Goal: Information Seeking & Learning: Check status

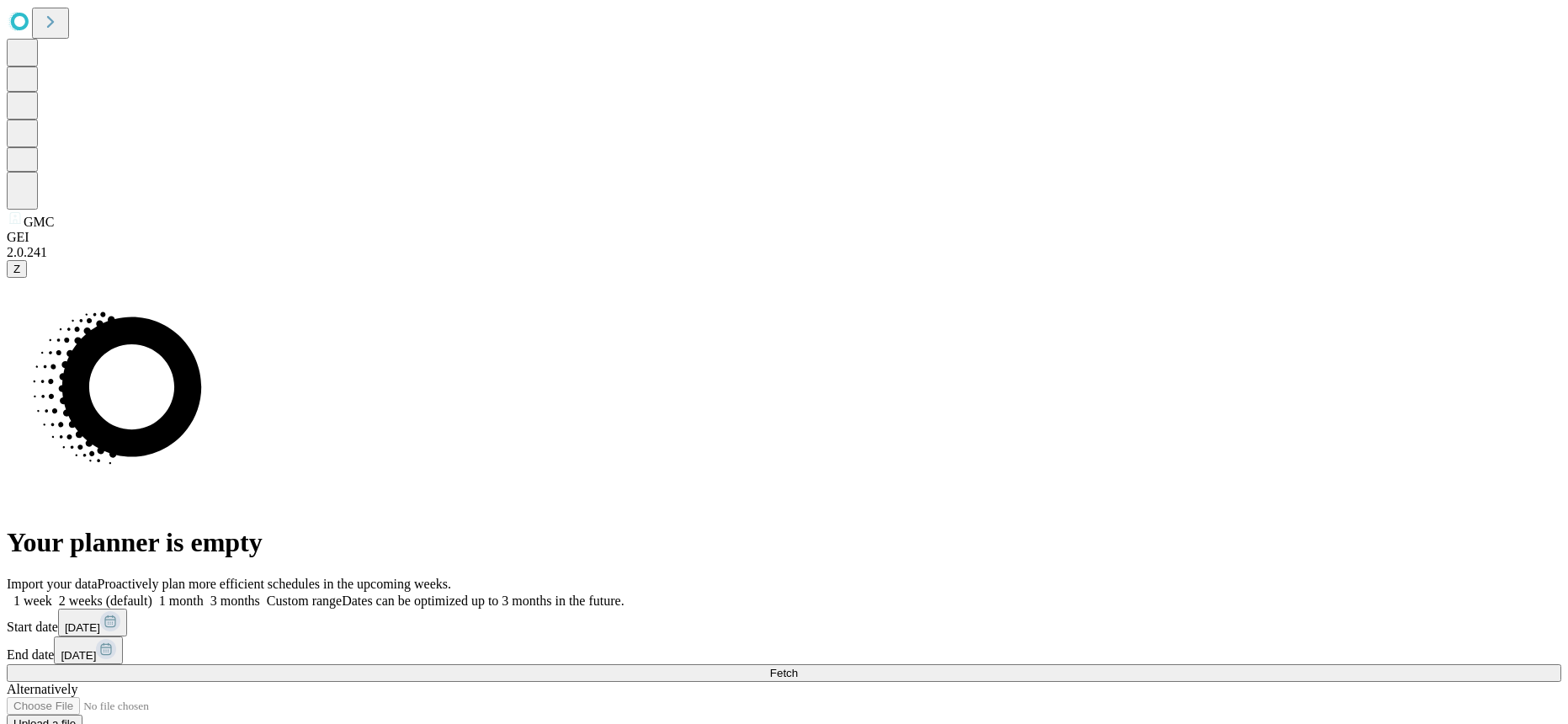
click at [121, 611] on icon at bounding box center [111, 621] width 20 height 20
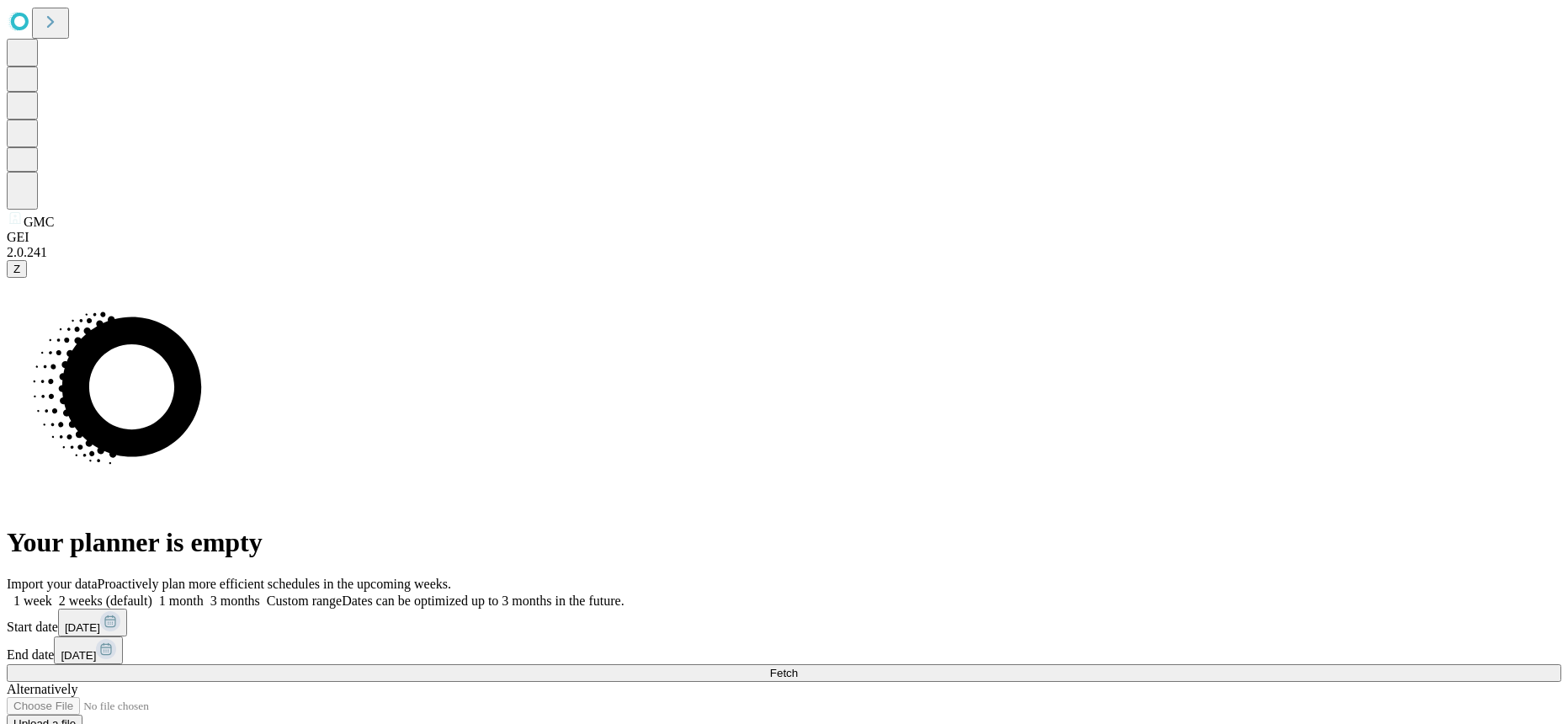
click at [123, 636] on button "[DATE]" at bounding box center [88, 650] width 69 height 28
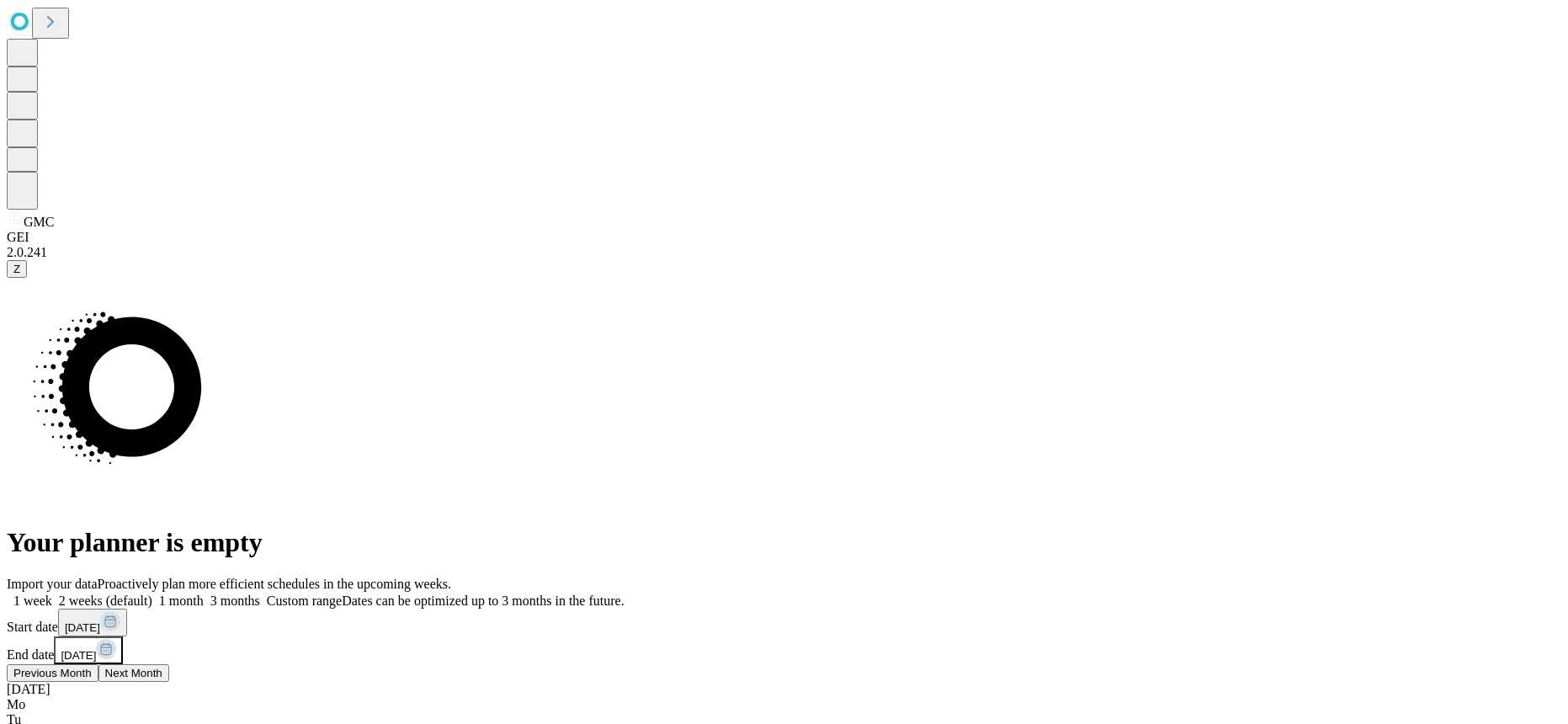
click at [99, 664] on button "Previous Month" at bounding box center [52, 673] width 92 height 18
drag, startPoint x: 1527, startPoint y: 623, endPoint x: 1488, endPoint y: 614, distance: 40.0
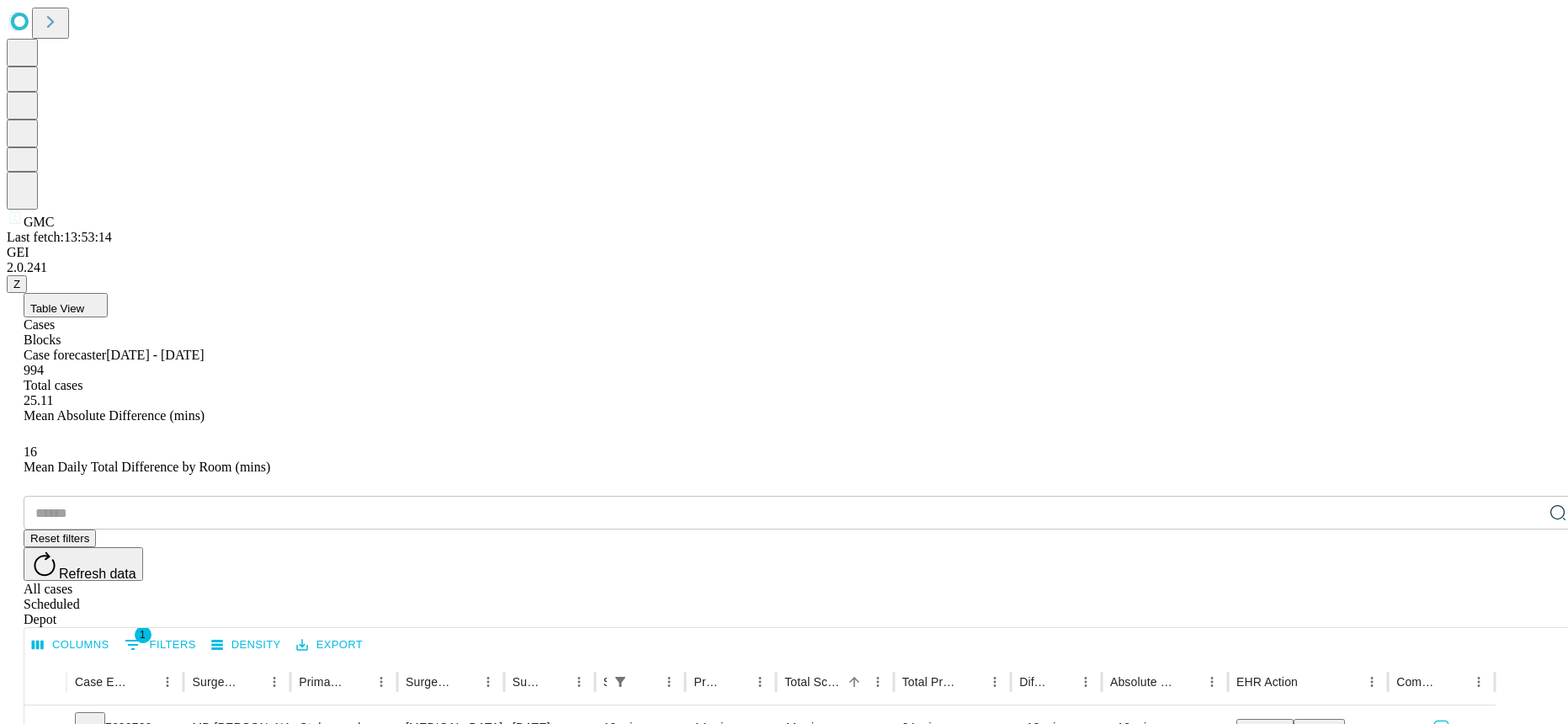
click at [108, 293] on button "Table View" at bounding box center [65, 304] width 84 height 24
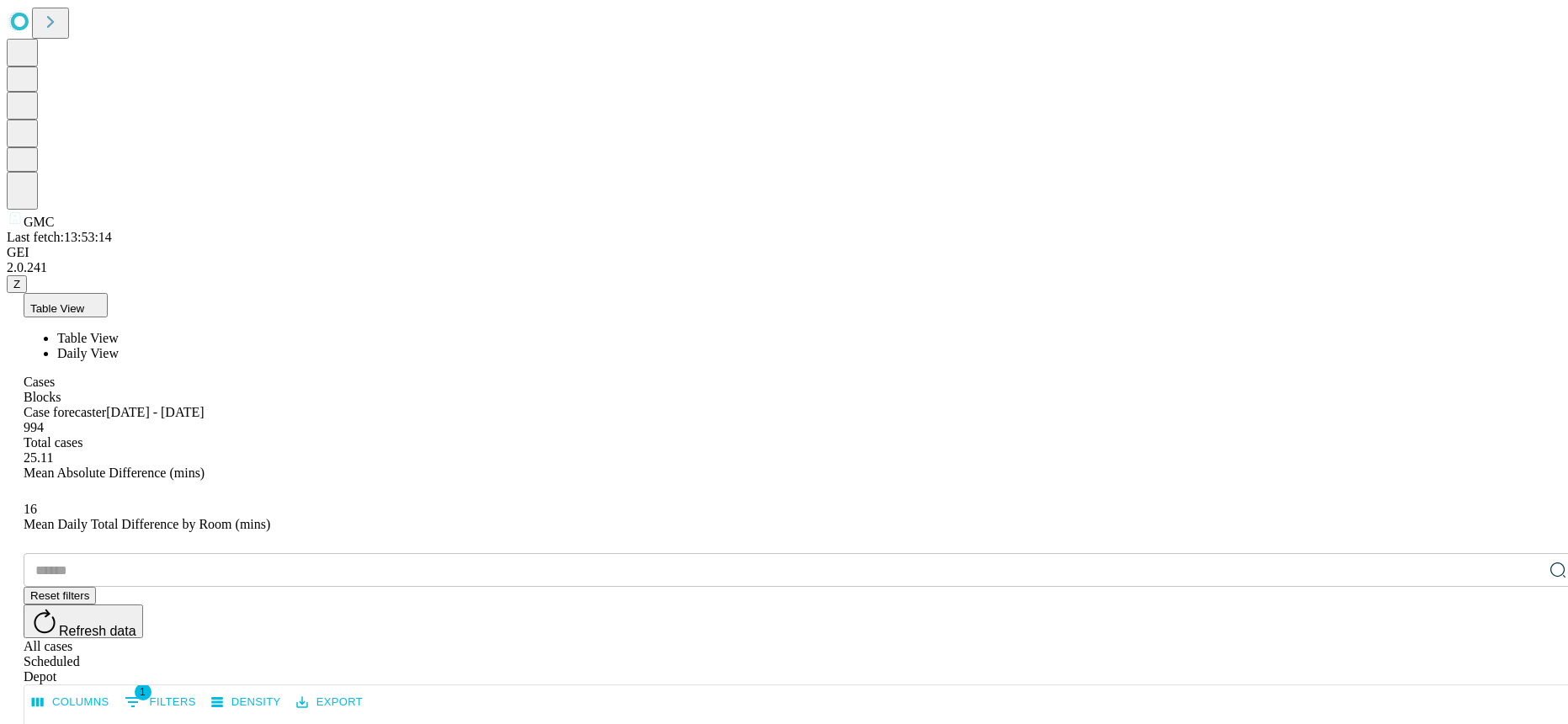
click at [169, 346] on li "Daily View" at bounding box center [818, 353] width 1521 height 15
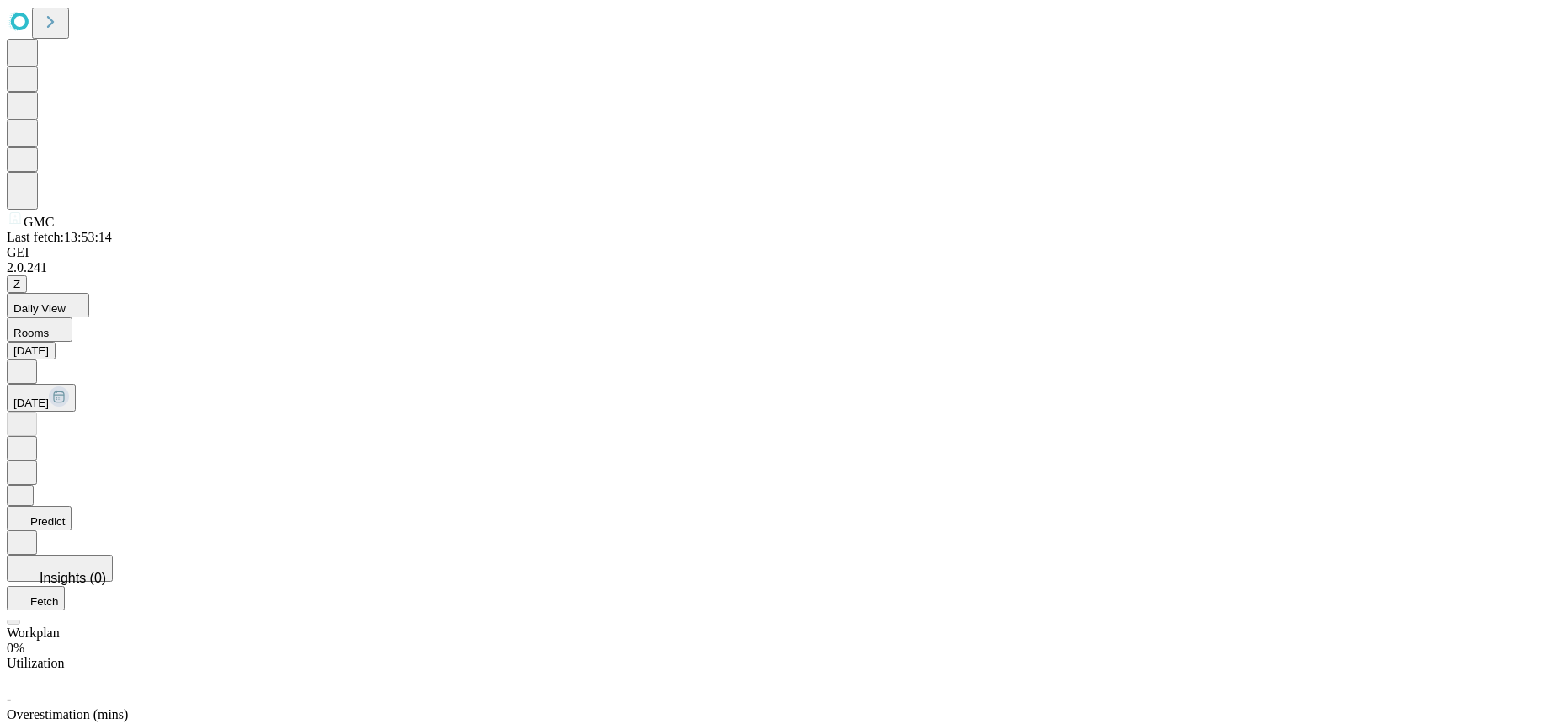
click at [30, 362] on icon at bounding box center [22, 370] width 17 height 17
click at [69, 386] on rect at bounding box center [59, 396] width 20 height 20
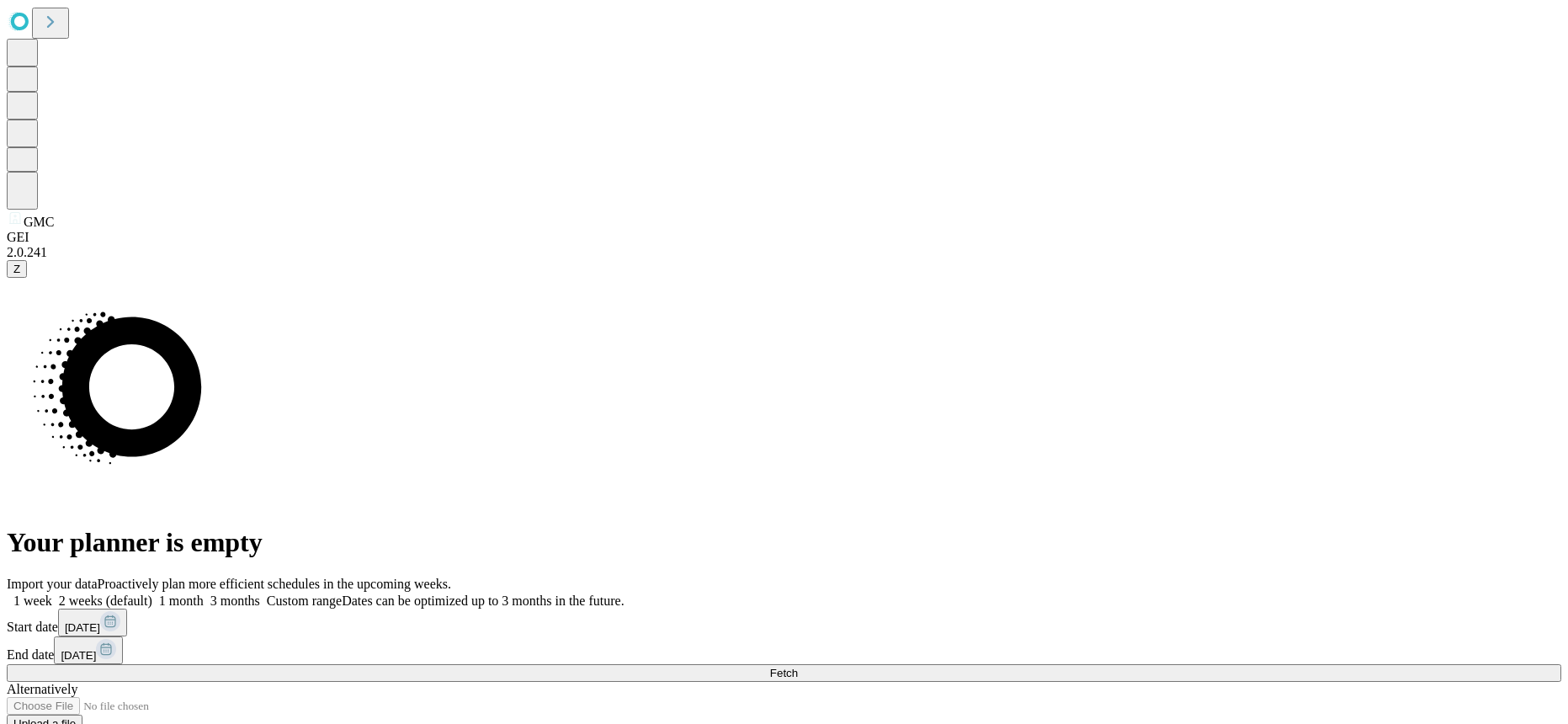
click at [123, 636] on button "[DATE]" at bounding box center [88, 650] width 69 height 28
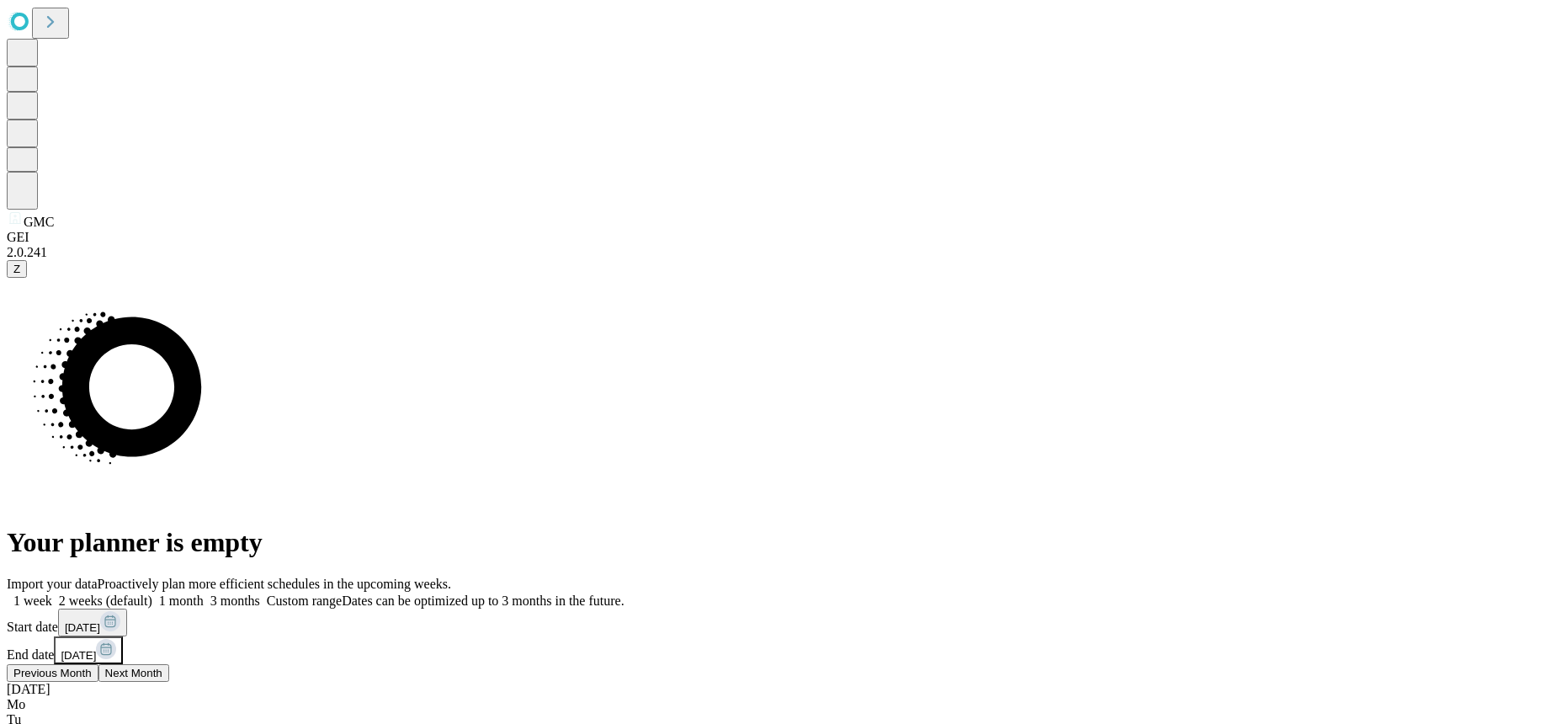
click at [127, 608] on button "[DATE]" at bounding box center [92, 622] width 69 height 28
drag, startPoint x: 1336, startPoint y: 621, endPoint x: 1336, endPoint y: 601, distance: 20.0
click at [92, 666] on span "Previous Month" at bounding box center [53, 672] width 78 height 13
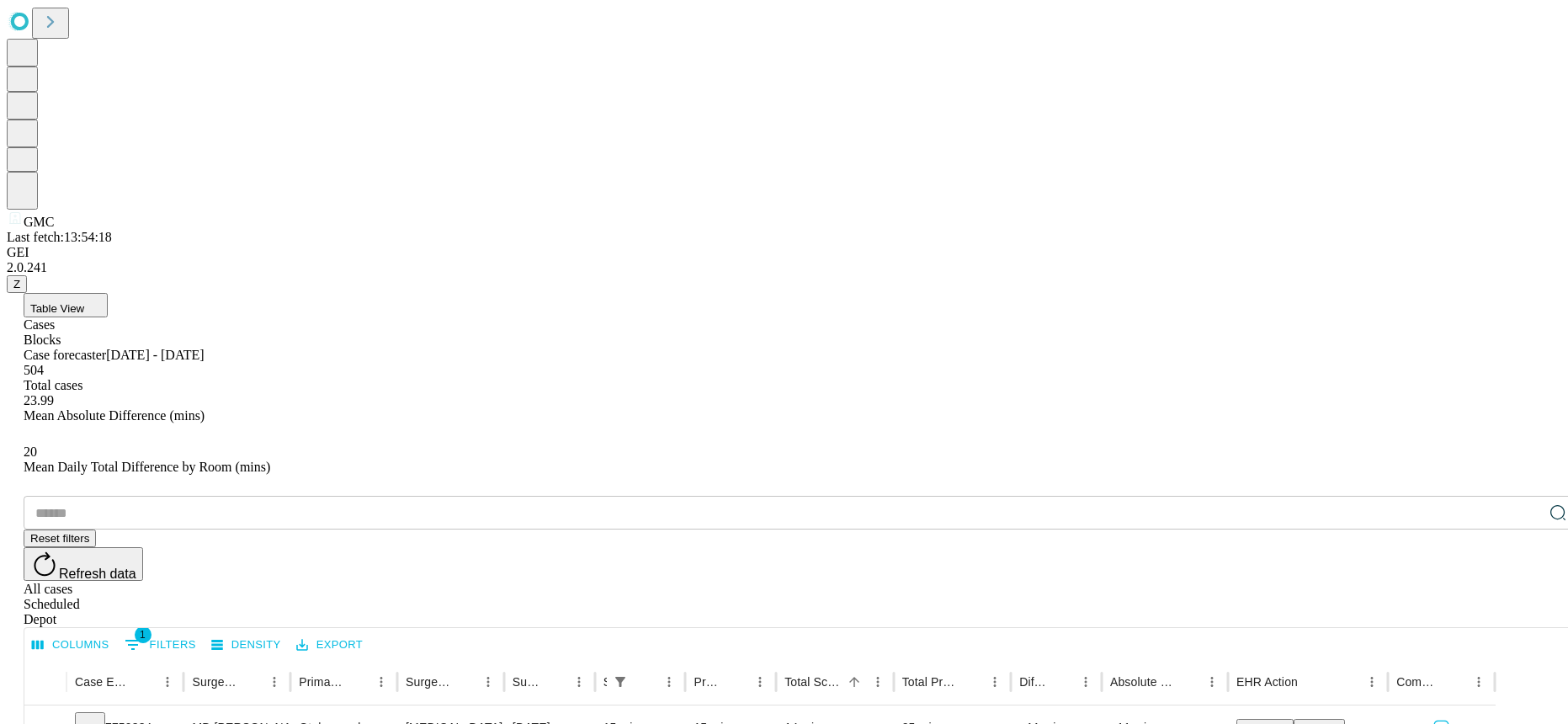
click at [84, 302] on span "Table View" at bounding box center [56, 308] width 53 height 13
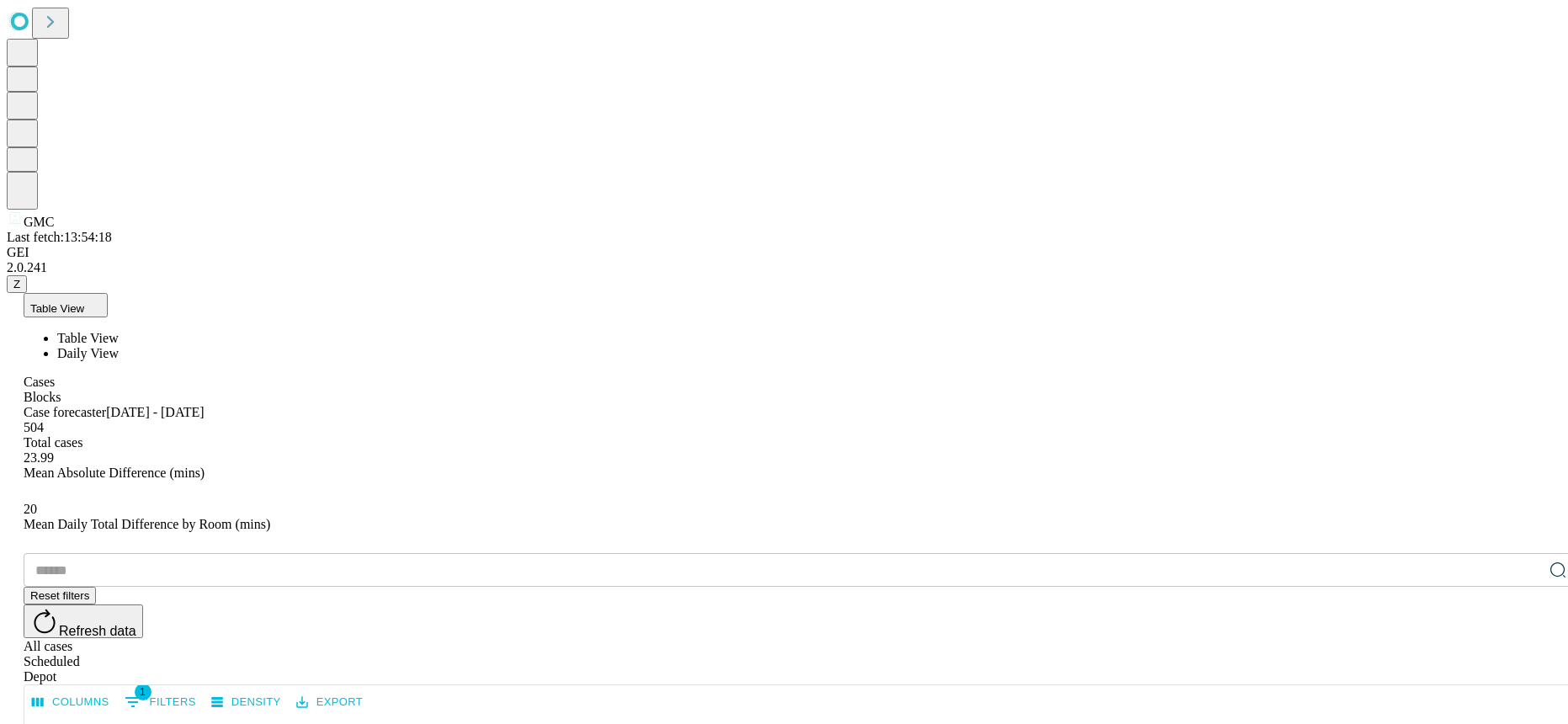
click at [119, 346] on span "Daily View" at bounding box center [88, 353] width 62 height 14
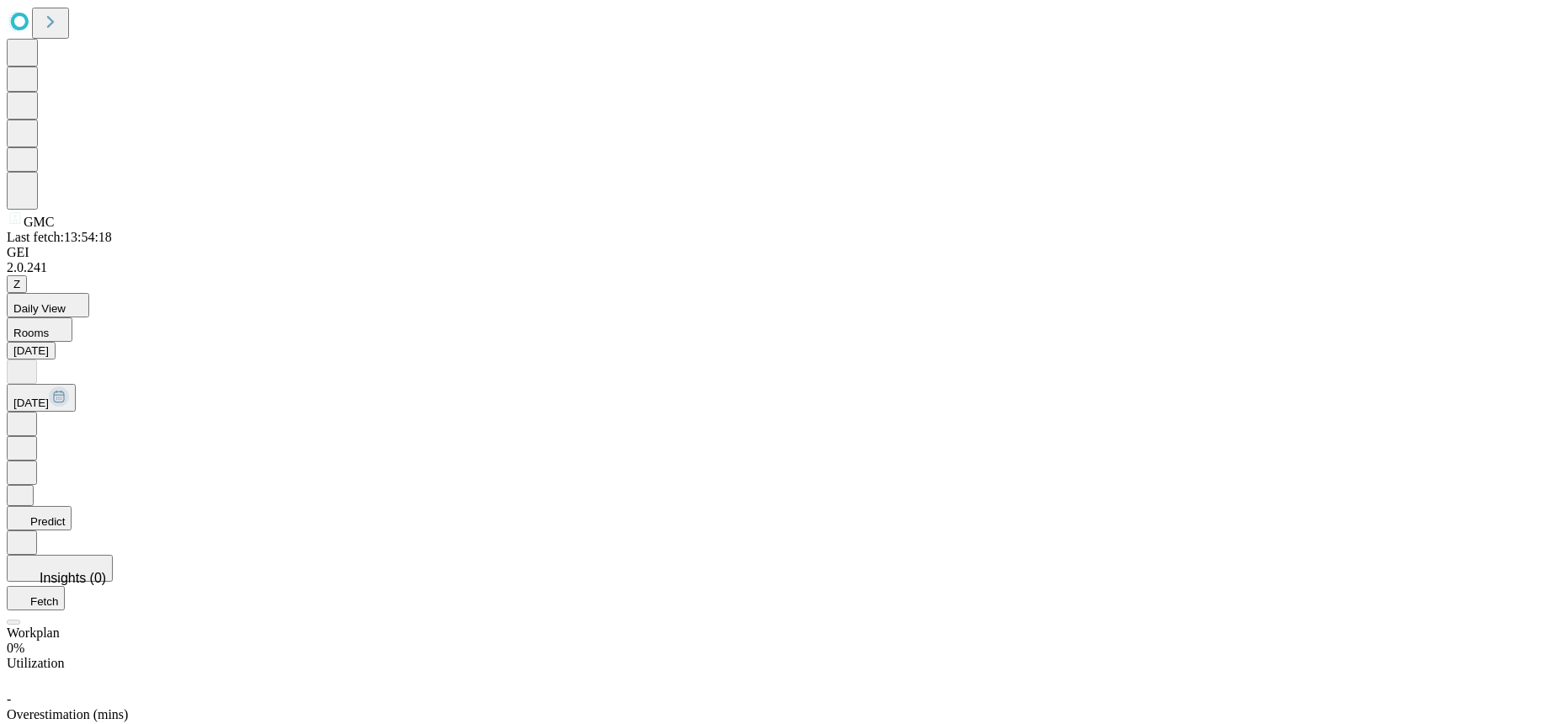
click at [30, 414] on icon at bounding box center [22, 422] width 17 height 17
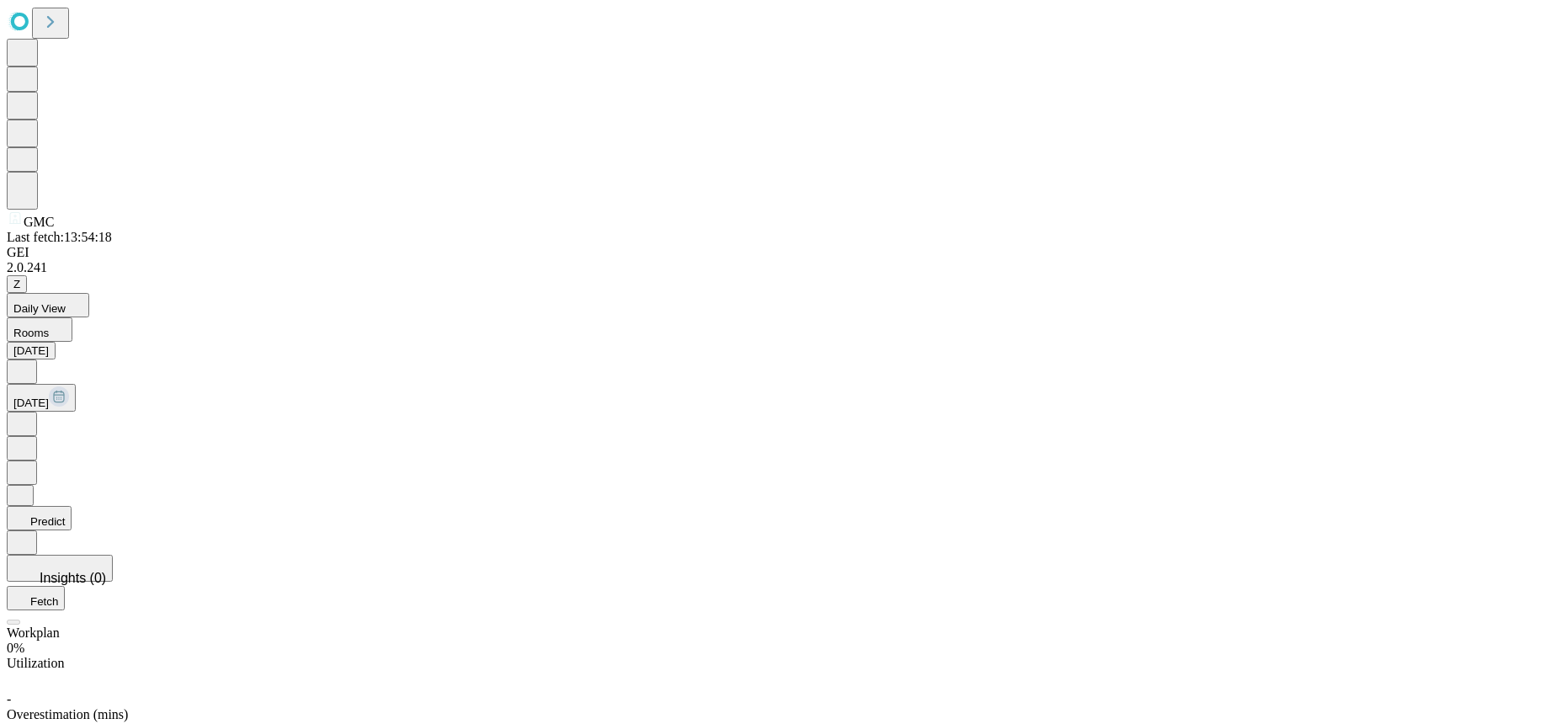
click at [69, 386] on rect at bounding box center [59, 396] width 20 height 20
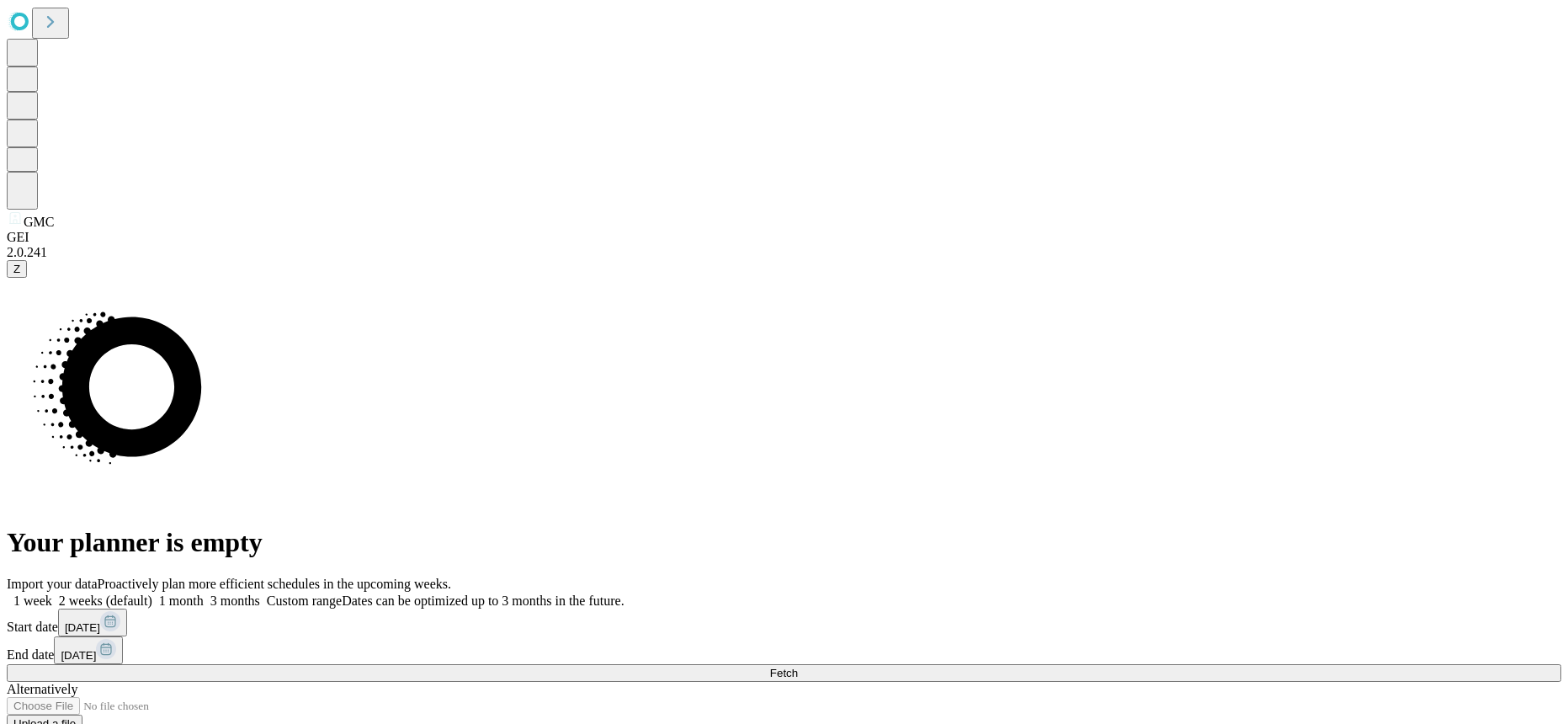
click at [101, 621] on span "[DATE]" at bounding box center [82, 627] width 35 height 13
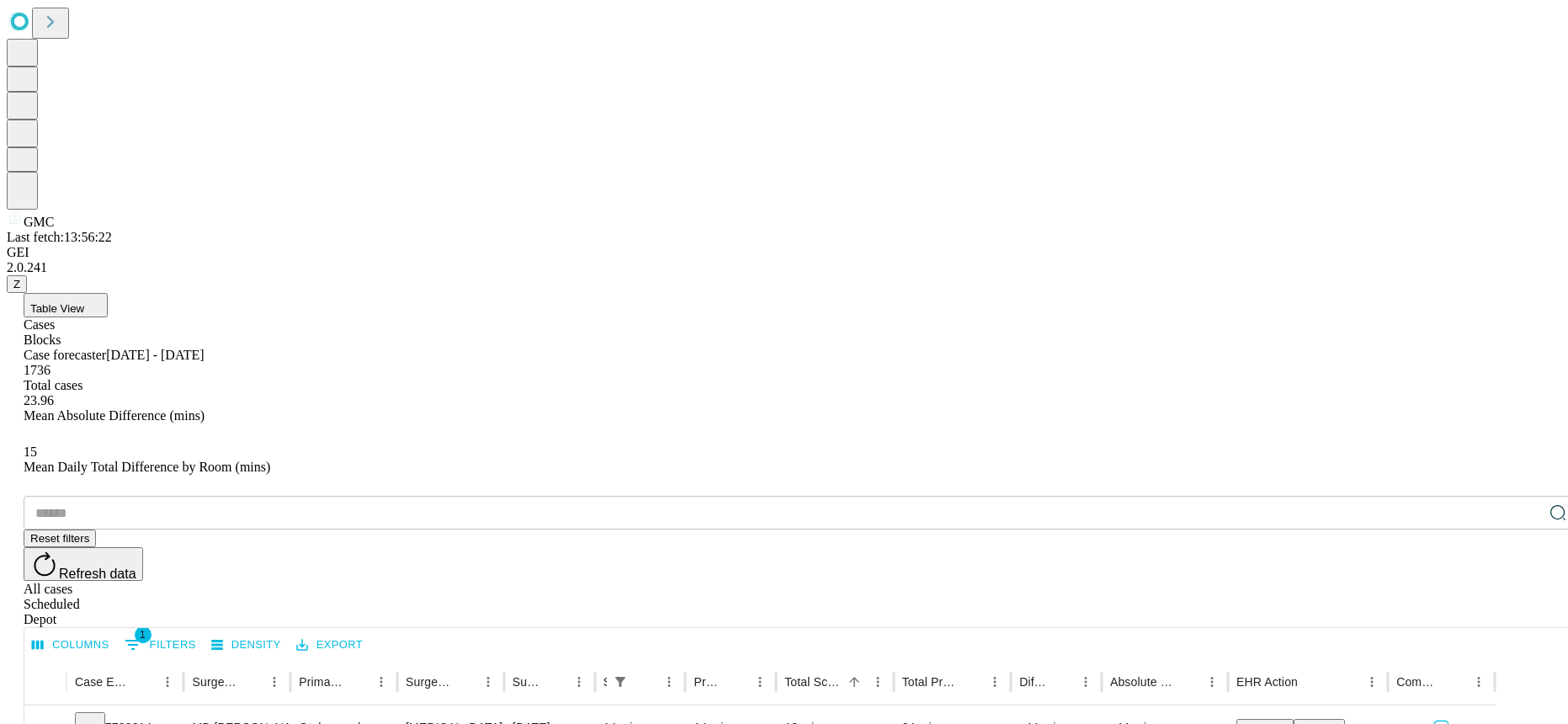
click at [84, 302] on span "Table View" at bounding box center [56, 308] width 53 height 13
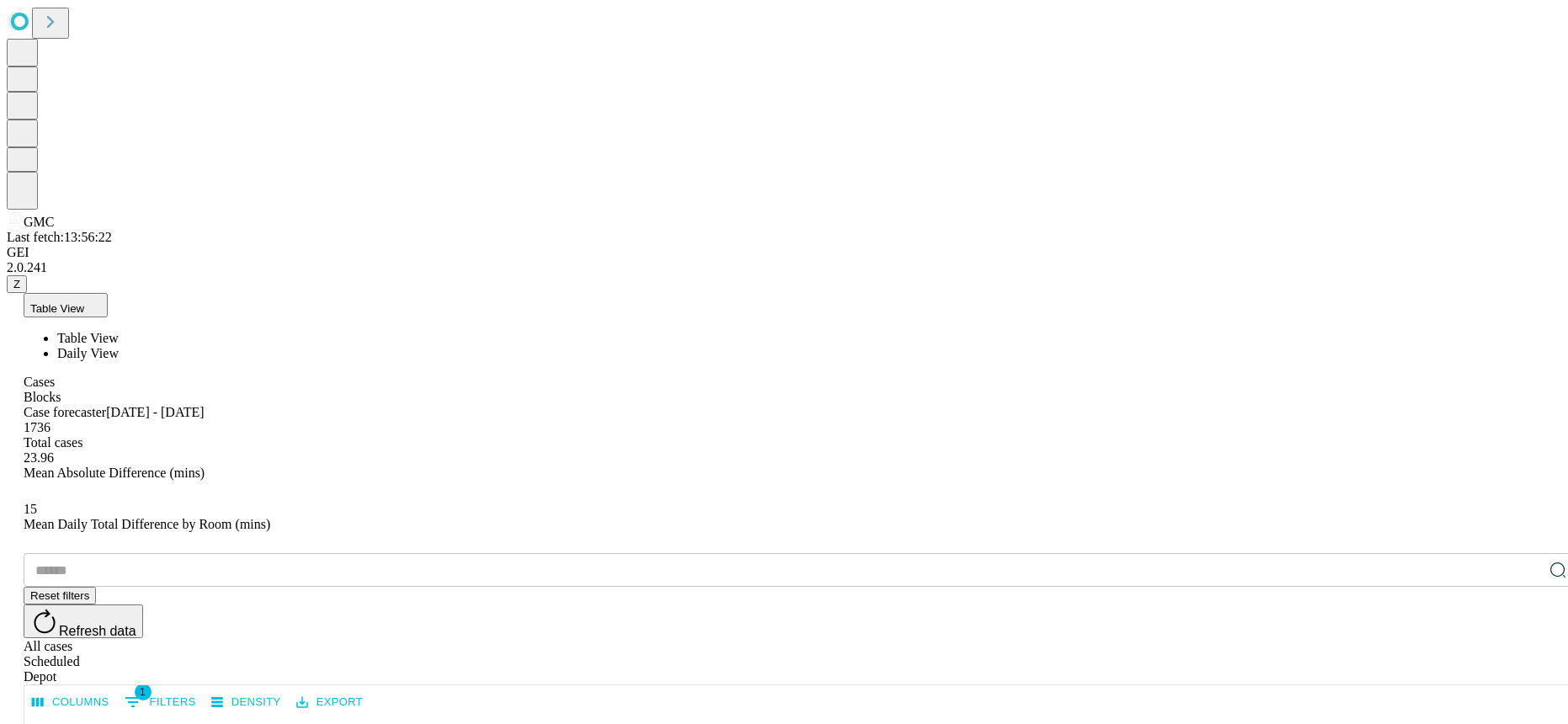
click at [119, 346] on span "Daily View" at bounding box center [88, 353] width 62 height 14
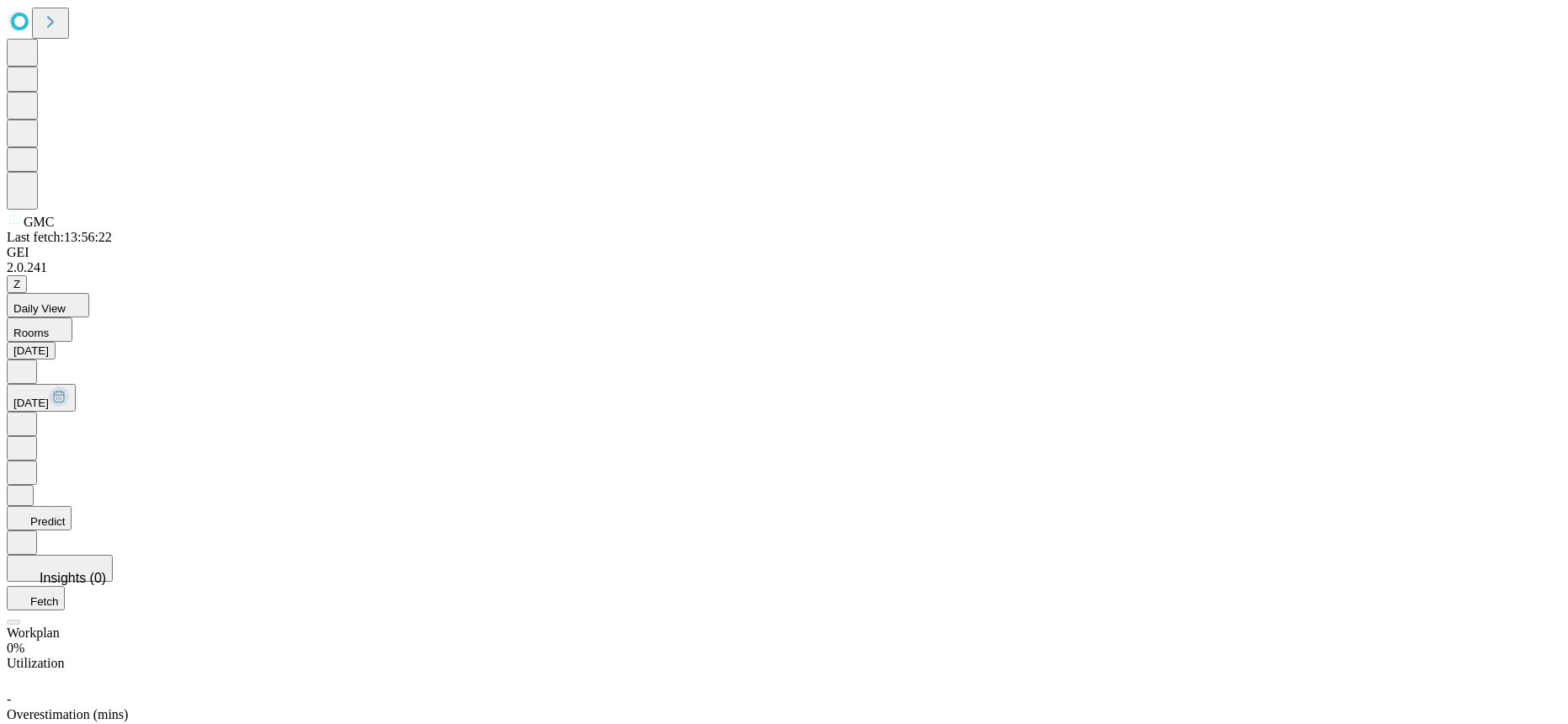
click at [30, 414] on icon at bounding box center [22, 422] width 17 height 17
click at [69, 386] on rect at bounding box center [59, 396] width 20 height 20
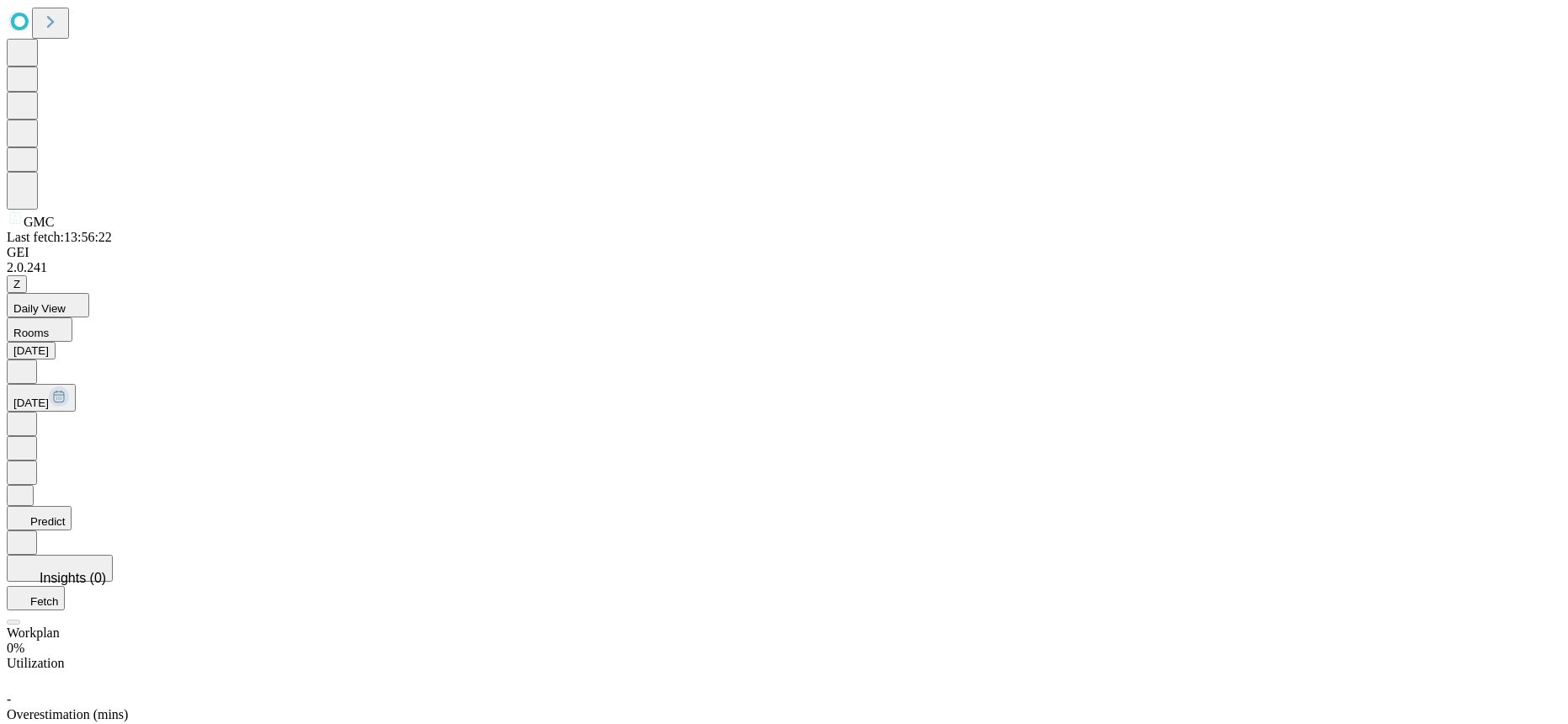
scroll to position [1332, 0]
click at [76, 383] on button "[DATE]" at bounding box center [41, 397] width 69 height 28
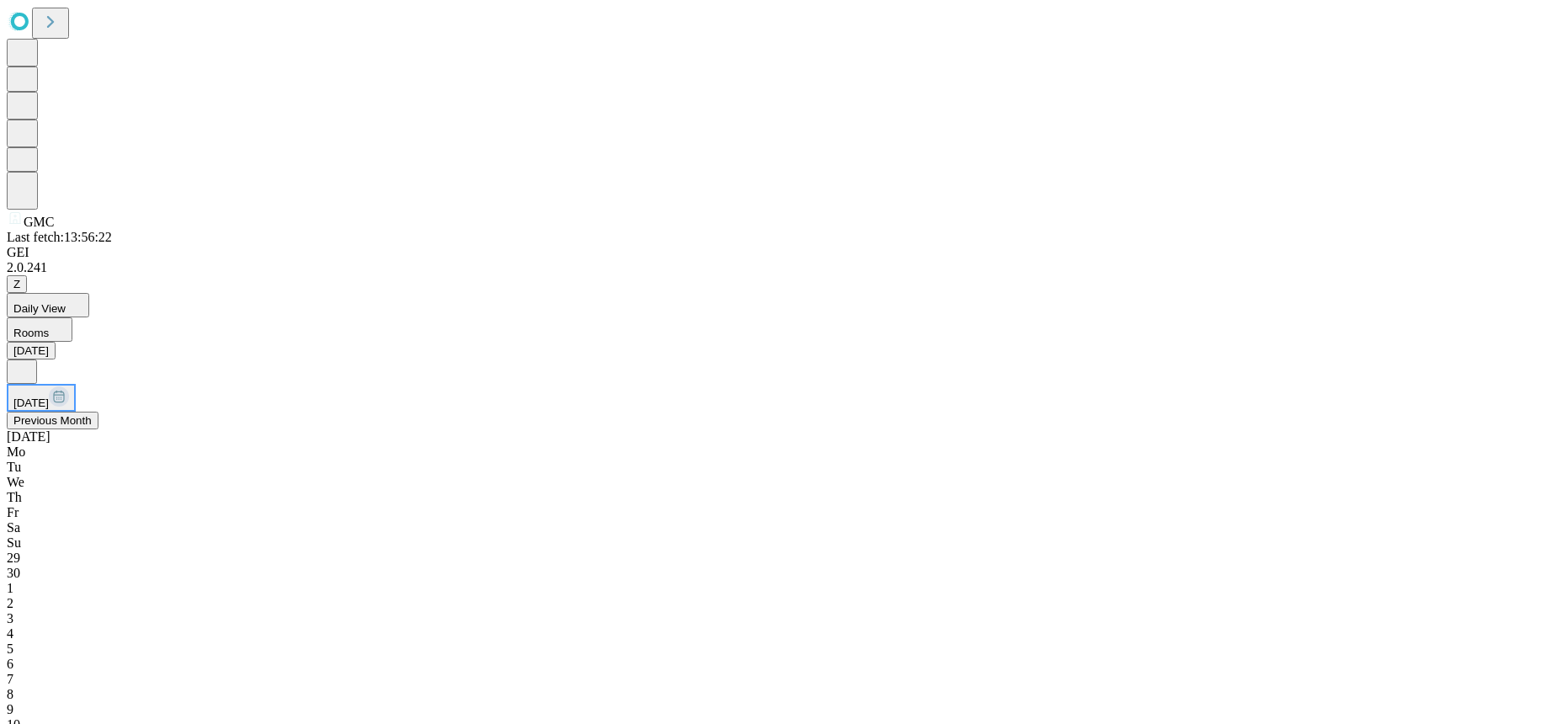
click at [629, 701] on div "9" at bounding box center [783, 709] width 1554 height 15
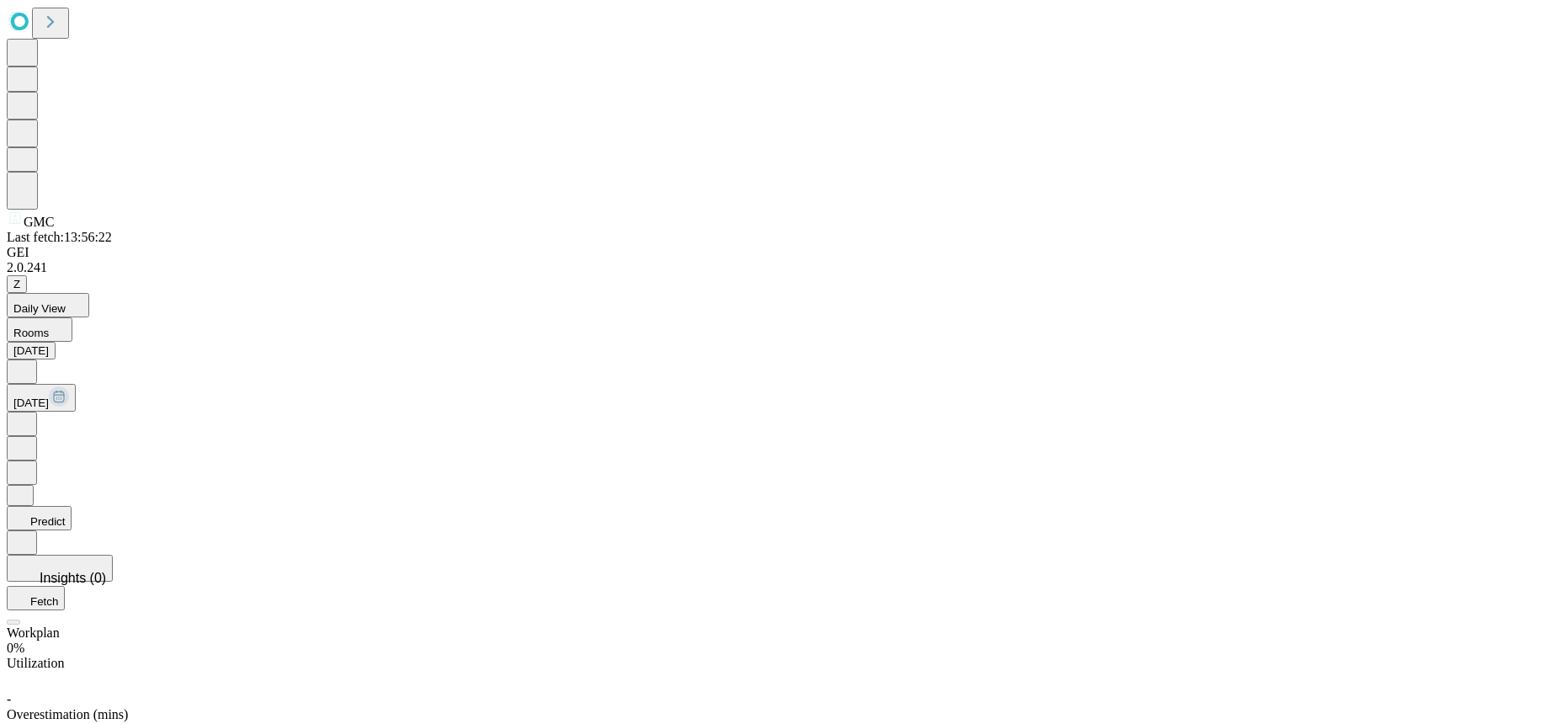
scroll to position [1278, 0]
click at [69, 386] on rect at bounding box center [59, 396] width 20 height 20
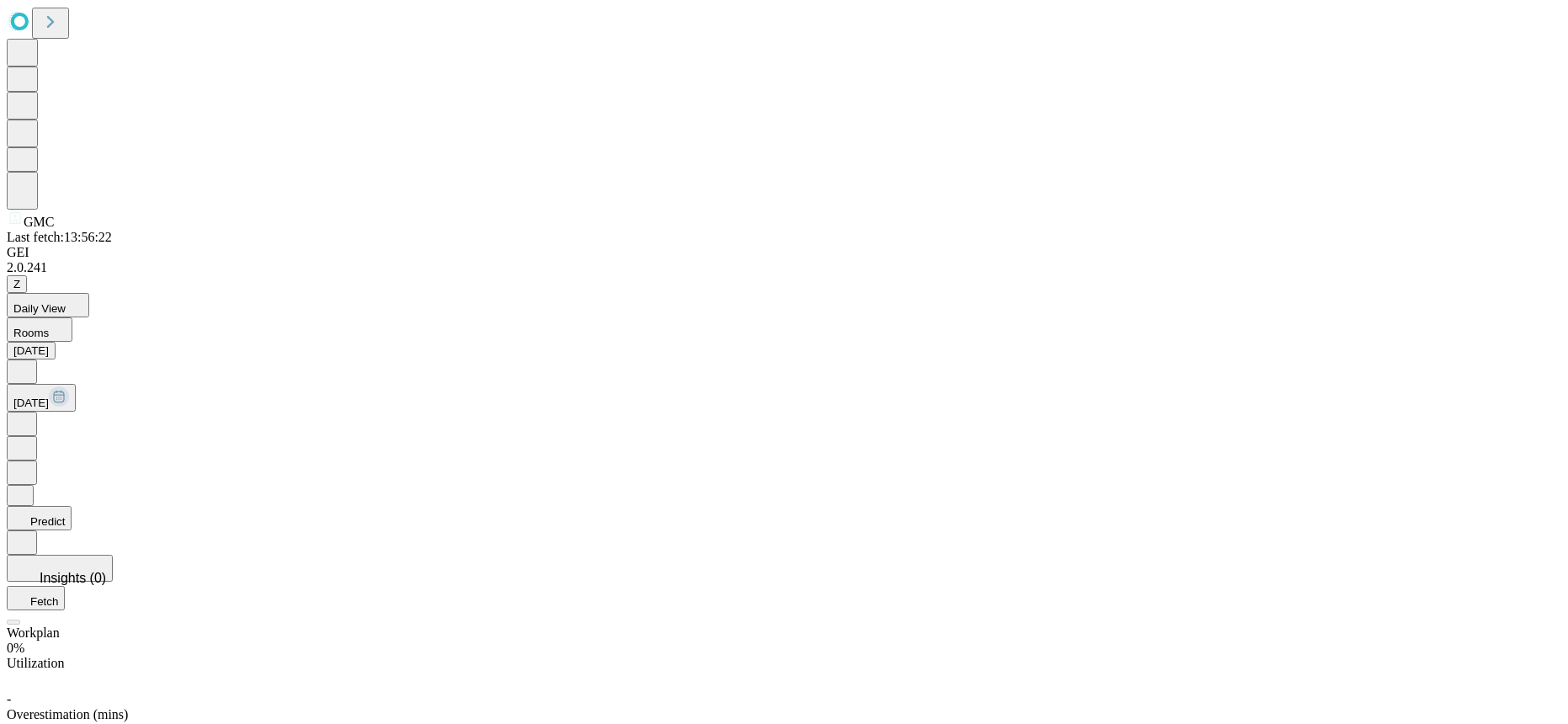
scroll to position [1332, 0]
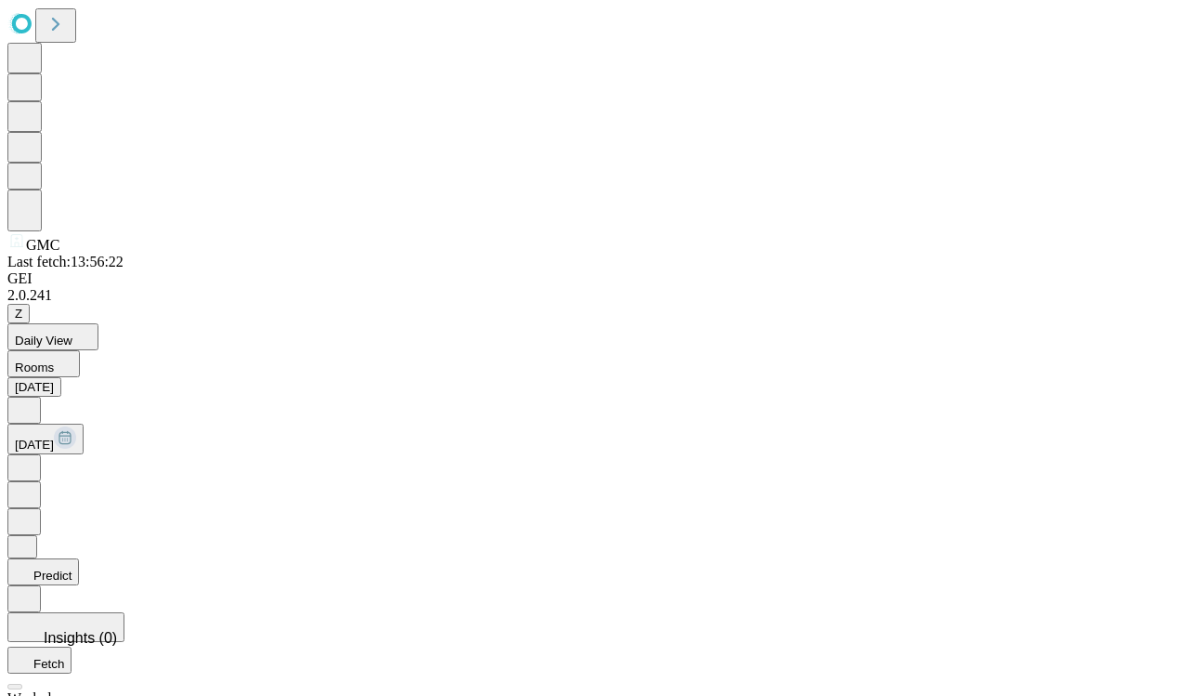
click at [76, 426] on rect at bounding box center [65, 437] width 22 height 22
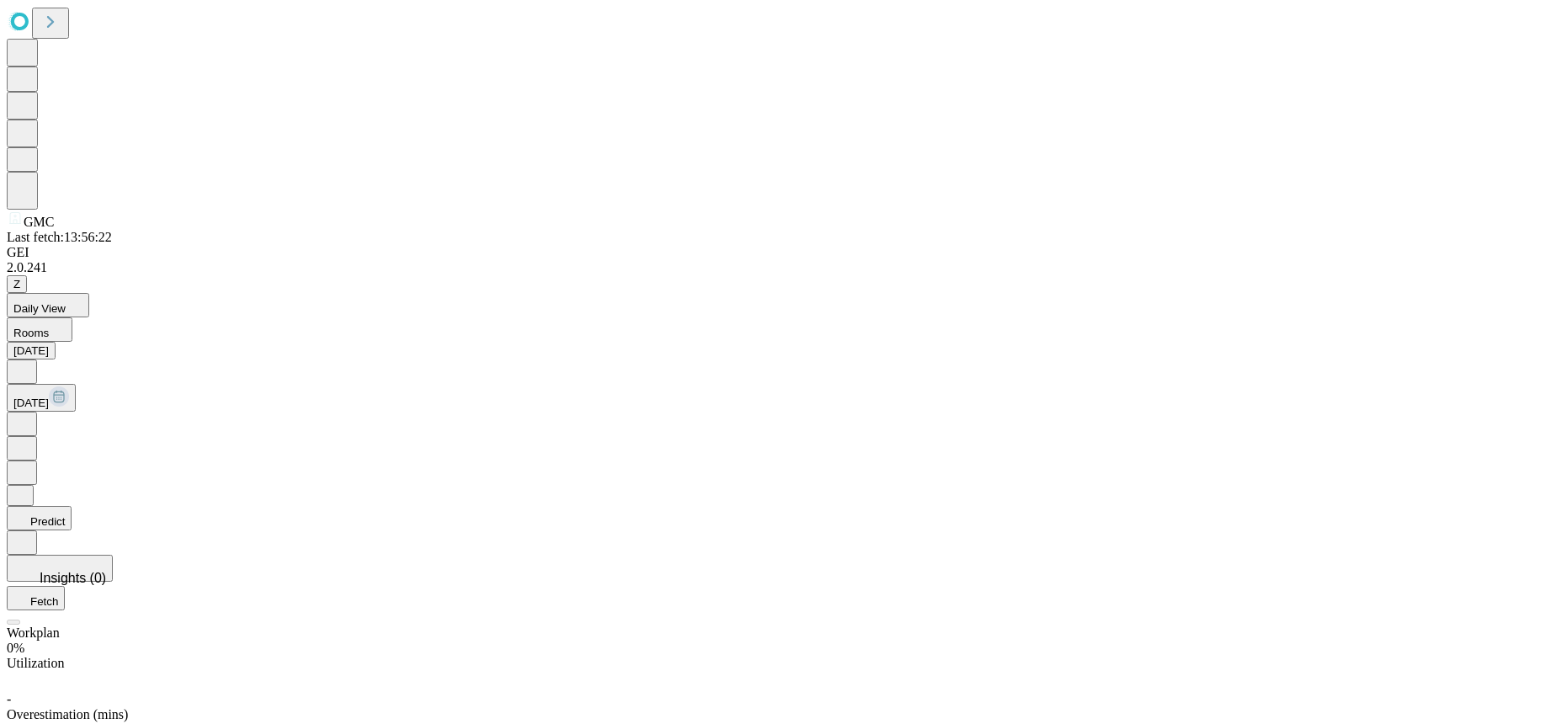
click at [30, 362] on icon at bounding box center [22, 370] width 17 height 17
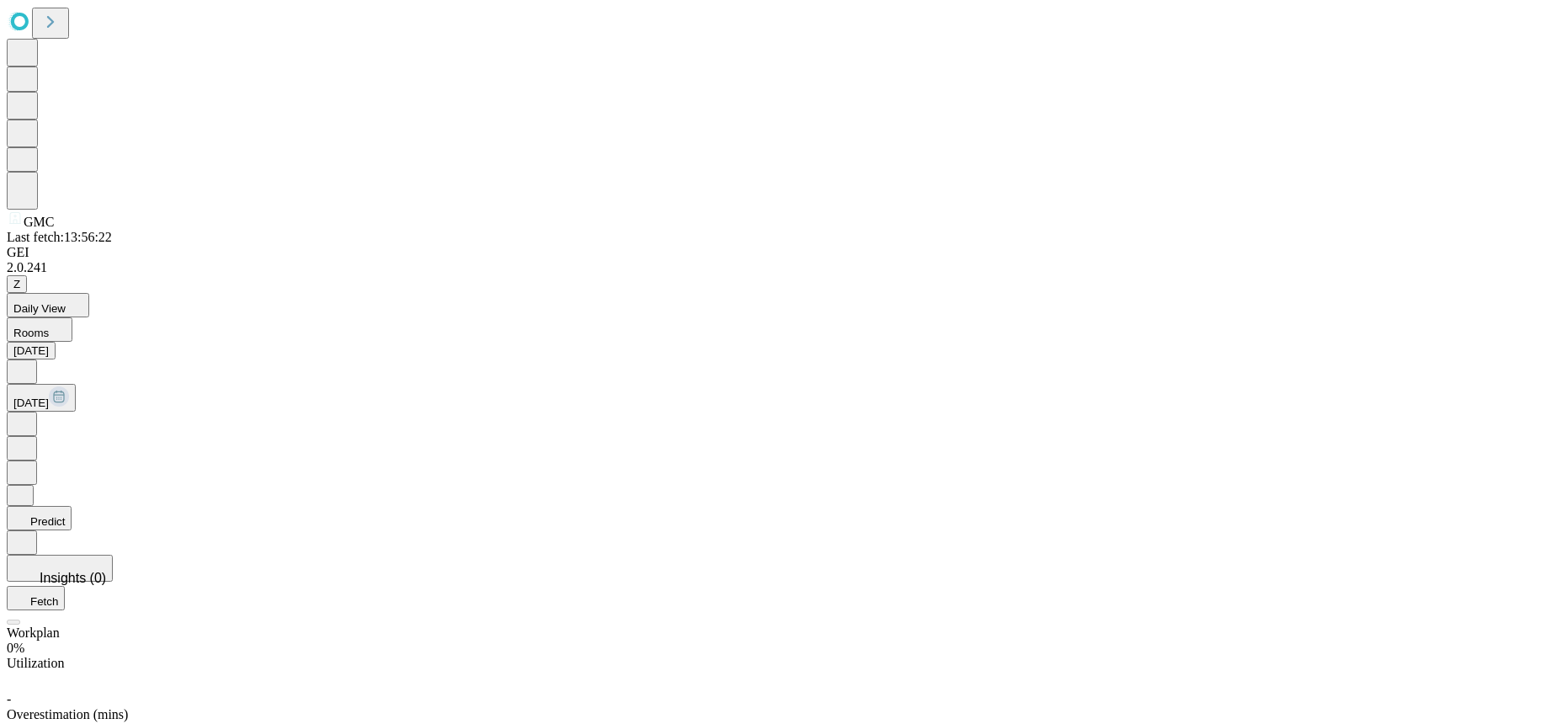
scroll to position [83, 0]
click at [69, 386] on rect at bounding box center [59, 396] width 20 height 20
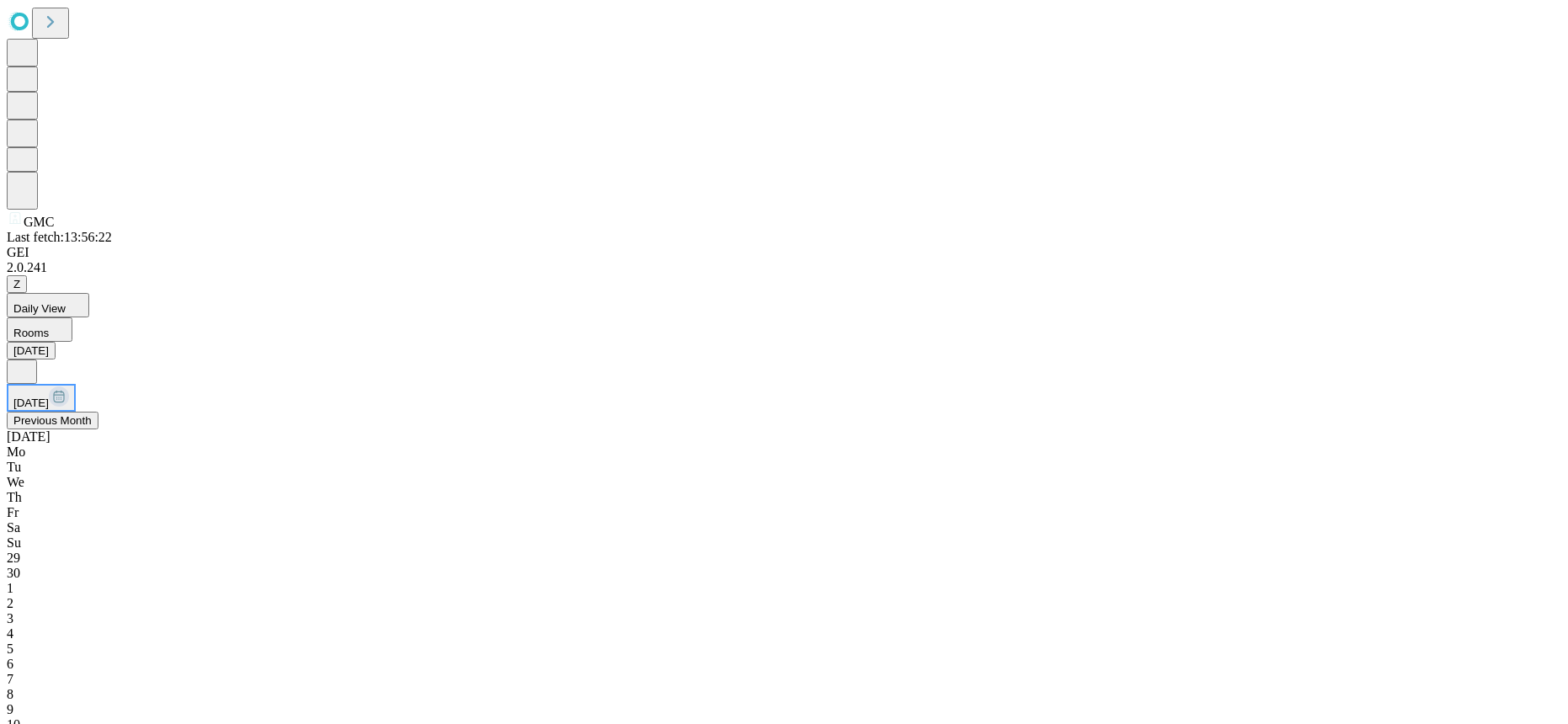
click at [99, 411] on button "Previous Month" at bounding box center [52, 420] width 92 height 18
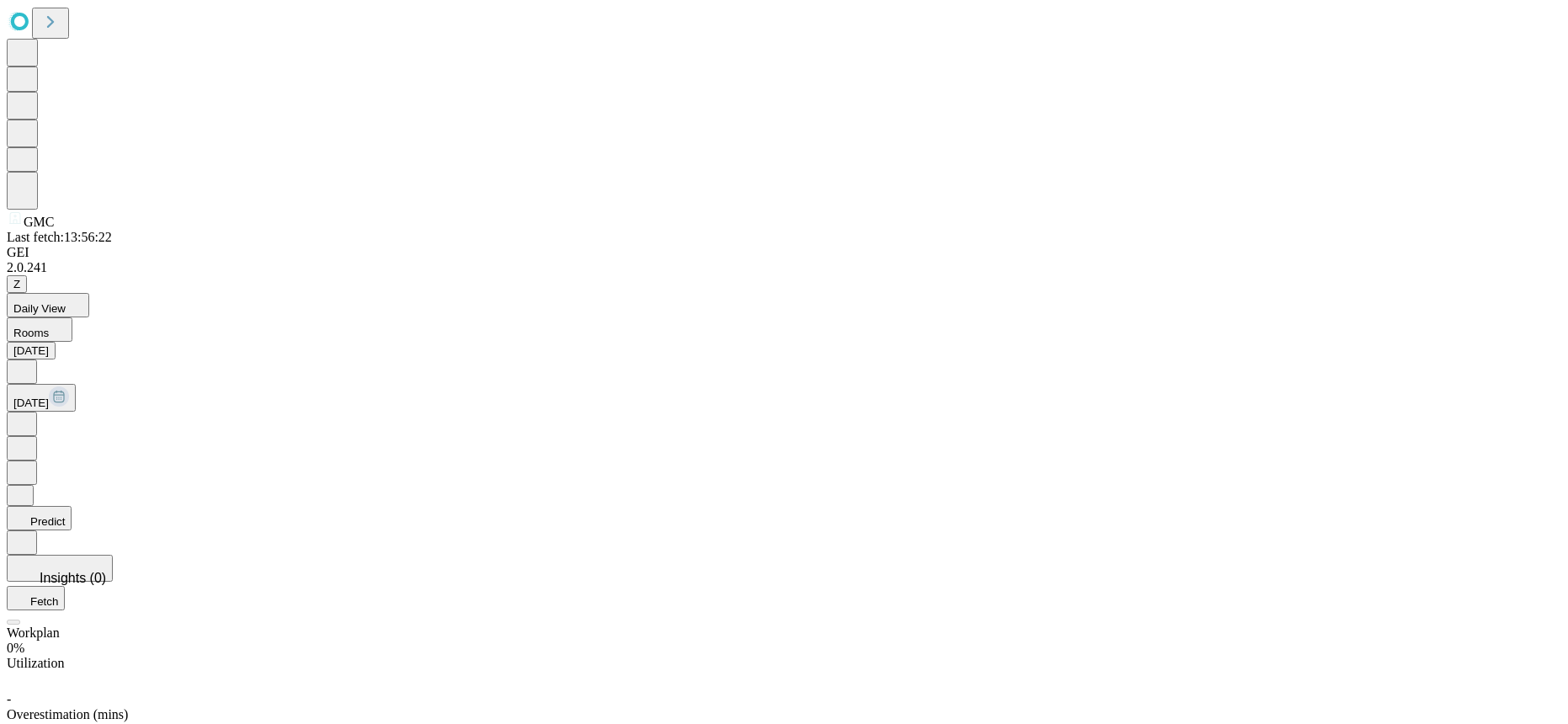
scroll to position [0, 0]
